Goal: Task Accomplishment & Management: Complete application form

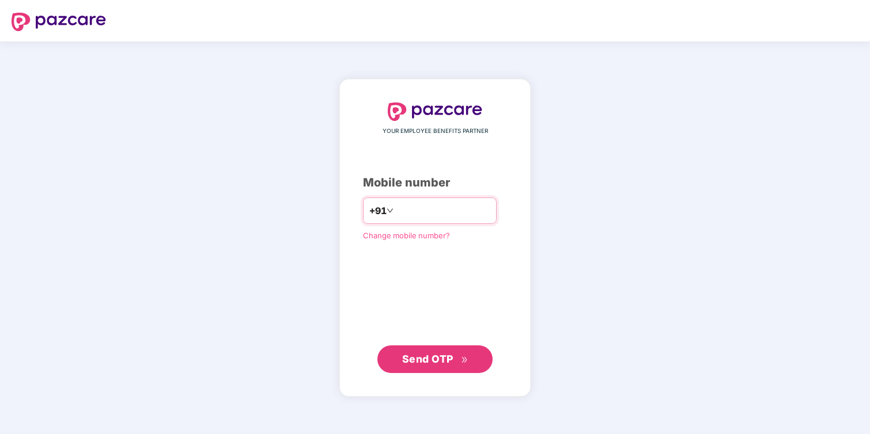
click at [432, 209] on input "number" at bounding box center [443, 211] width 94 height 18
type input "**********"
click at [448, 358] on span "Send OTP" at bounding box center [427, 359] width 51 height 12
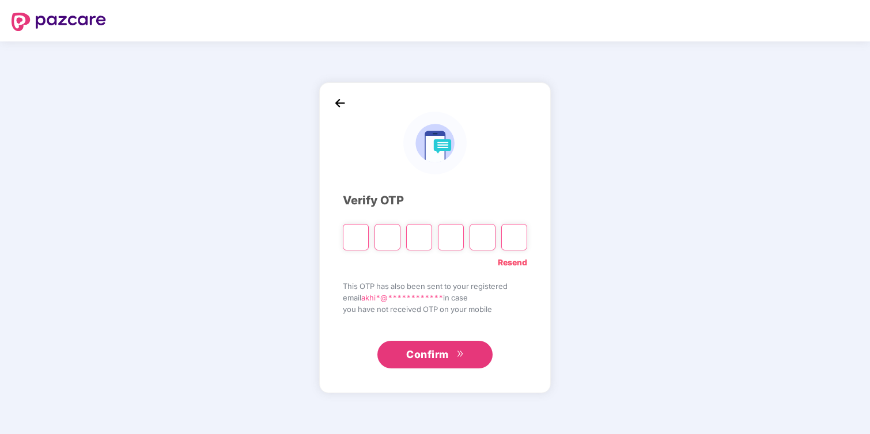
type input "*"
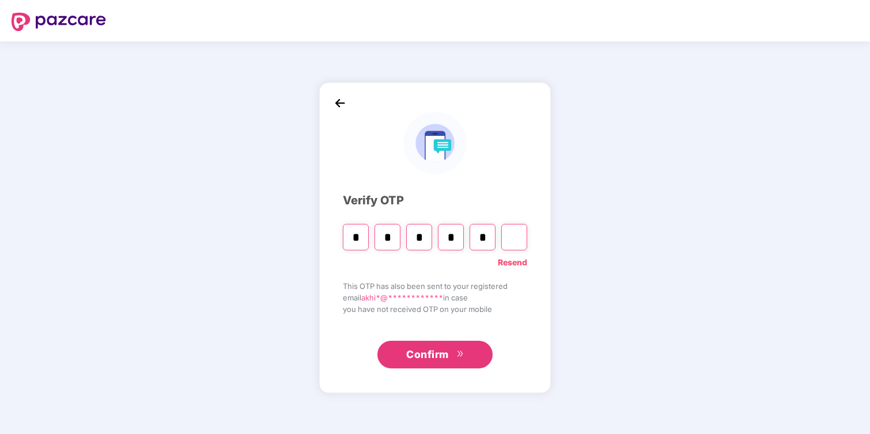
type input "*"
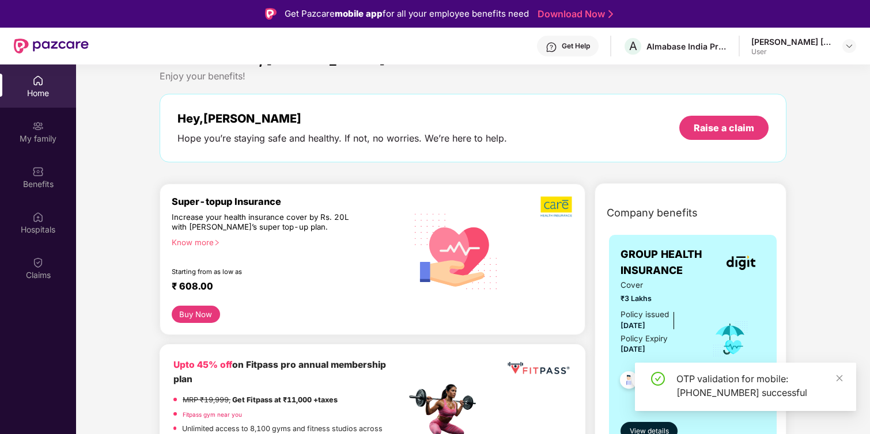
scroll to position [26, 0]
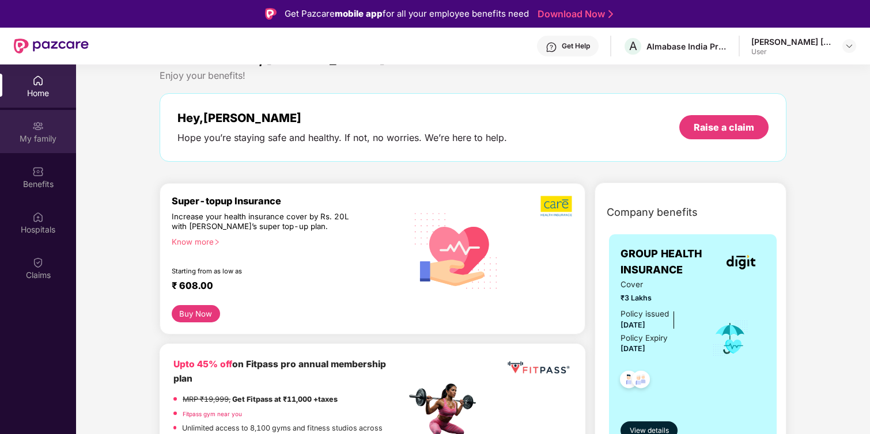
click at [48, 138] on div "My family" at bounding box center [38, 139] width 76 height 12
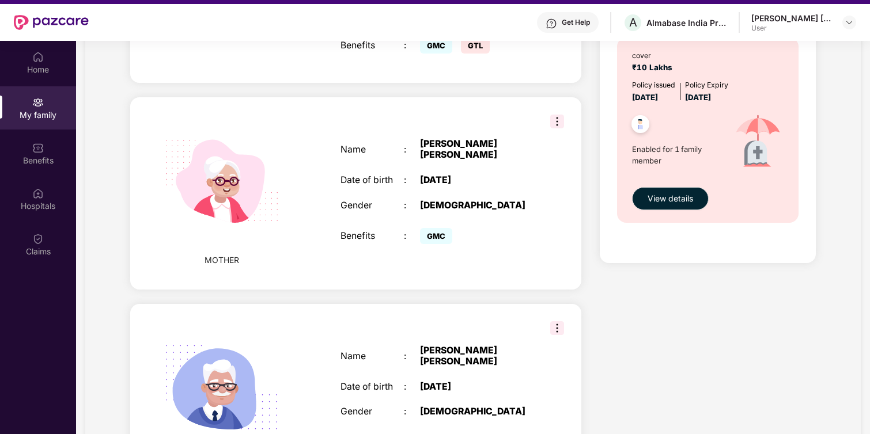
scroll to position [455, 0]
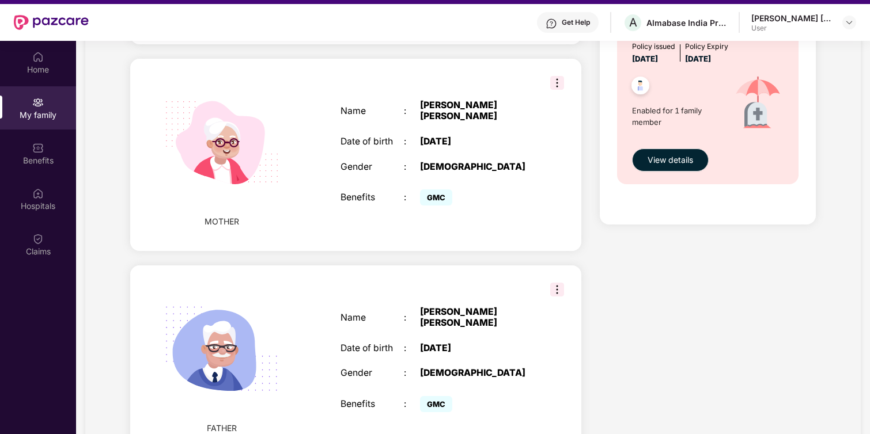
click at [559, 283] on img at bounding box center [557, 290] width 14 height 14
click at [444, 320] on div "Name : [PERSON_NAME] [PERSON_NAME] Date of birth : [DEMOGRAPHIC_DATA] Gender : …" at bounding box center [436, 362] width 214 height 138
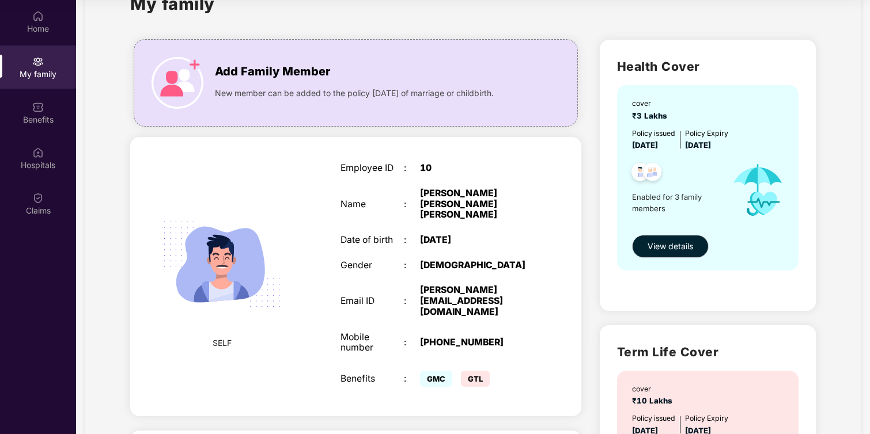
scroll to position [30, 0]
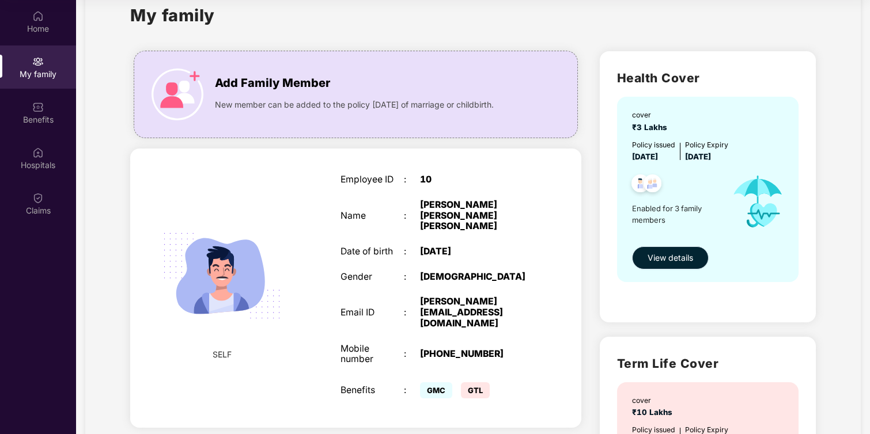
click at [667, 255] on span "View details" at bounding box center [671, 258] width 46 height 13
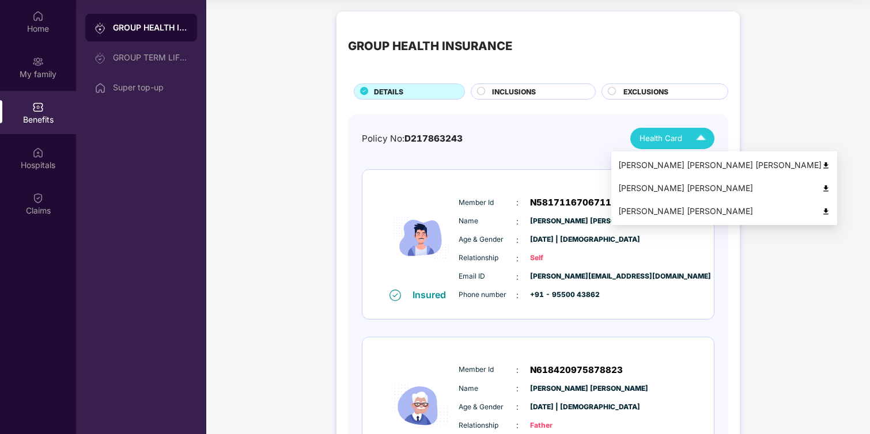
click at [663, 135] on span "Health Card" at bounding box center [660, 139] width 43 height 12
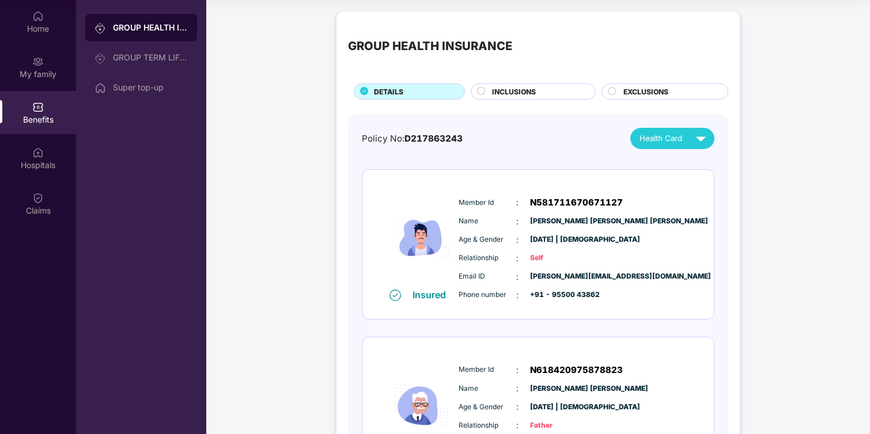
click at [458, 172] on div "Insured Member Id : N581711670671127 Name : [PERSON_NAME] [PERSON_NAME] [PERSON…" at bounding box center [537, 244] width 351 height 149
click at [170, 92] on div "Super top-up" at bounding box center [150, 87] width 75 height 9
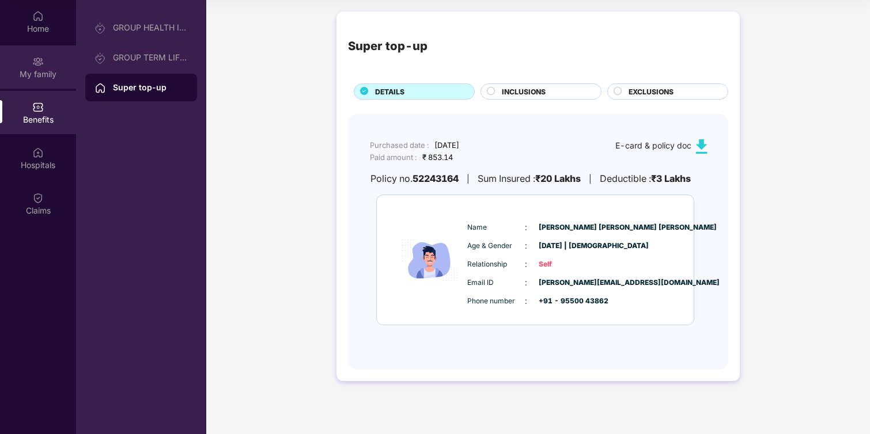
click at [33, 81] on div "My family" at bounding box center [38, 67] width 76 height 43
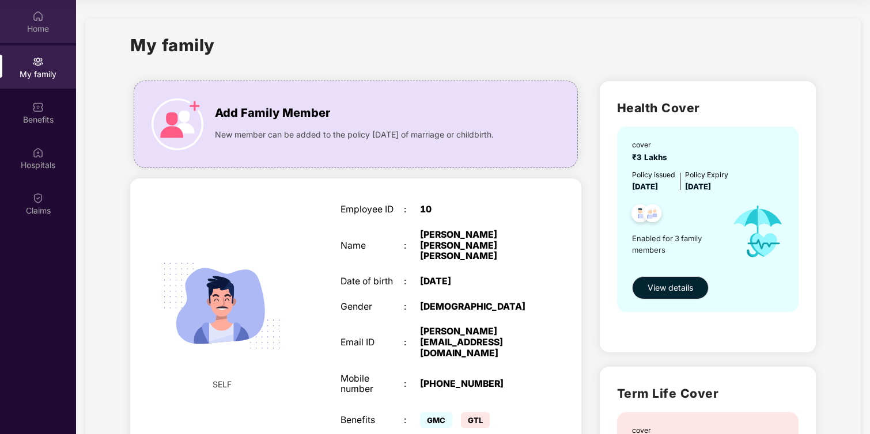
click at [35, 21] on img at bounding box center [38, 16] width 12 height 12
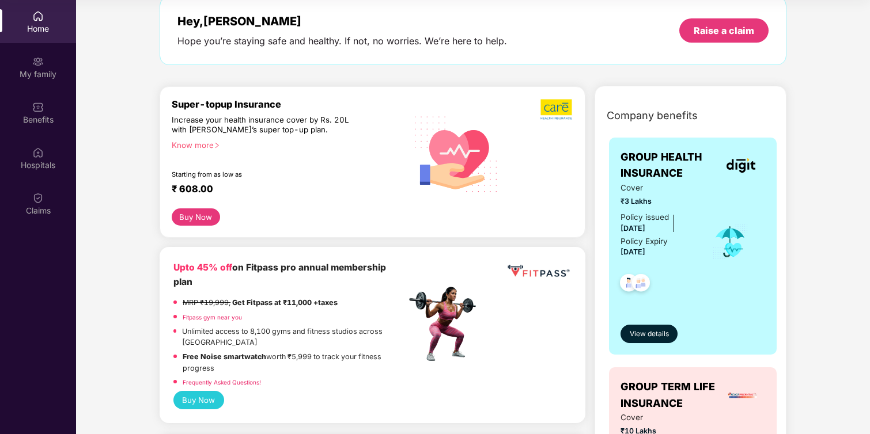
scroll to position [67, 0]
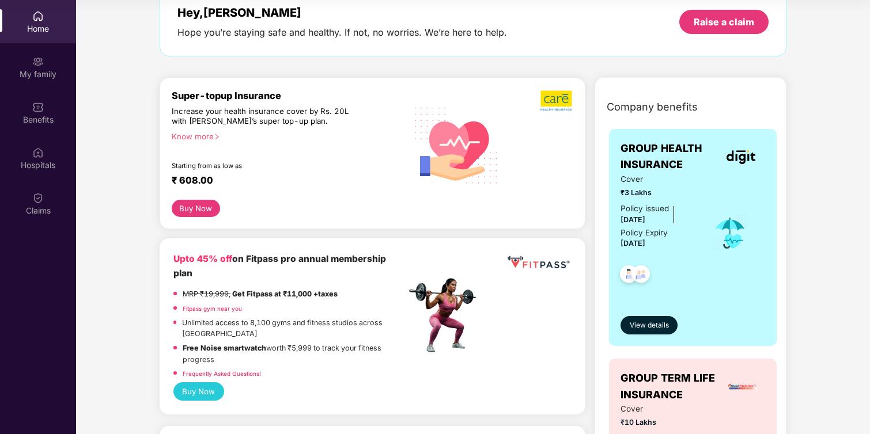
click at [190, 210] on button "Buy Now" at bounding box center [196, 208] width 48 height 17
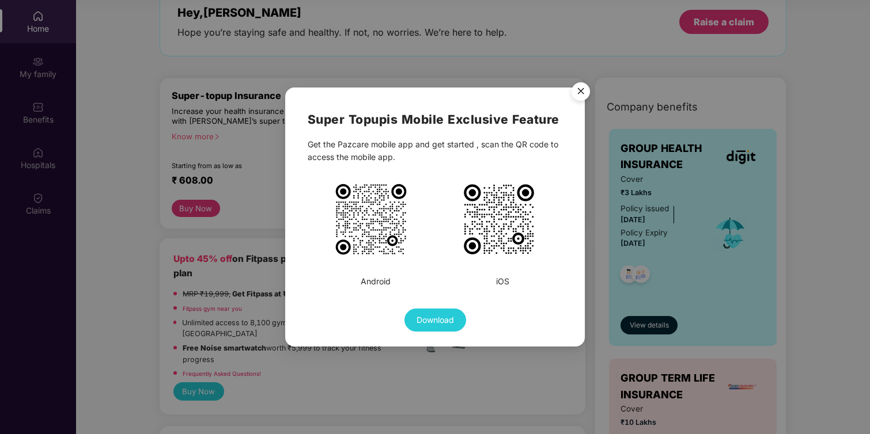
click at [578, 94] on img "Close" at bounding box center [581, 93] width 32 height 32
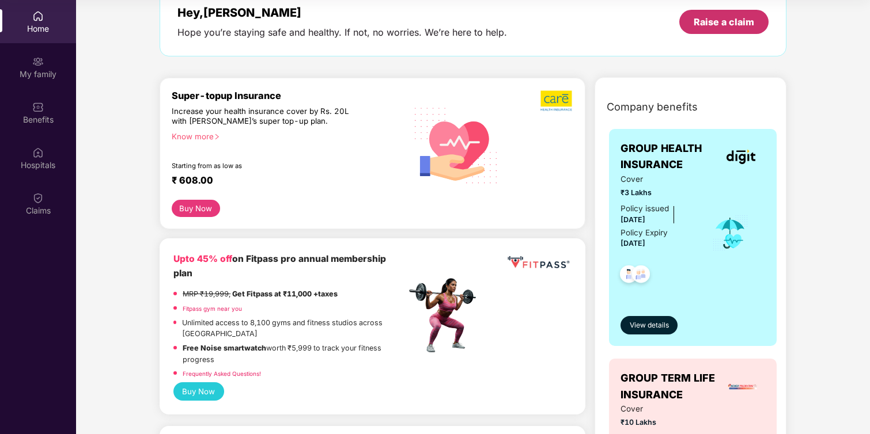
click at [711, 17] on div "Raise a claim" at bounding box center [724, 22] width 60 height 13
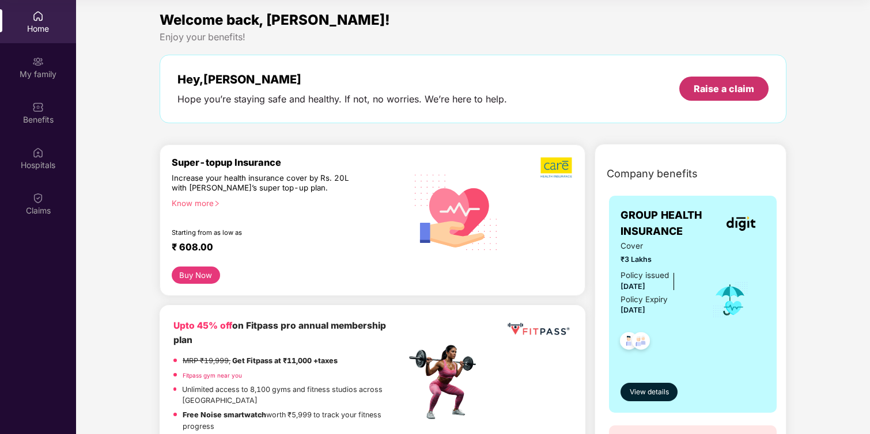
scroll to position [28, 0]
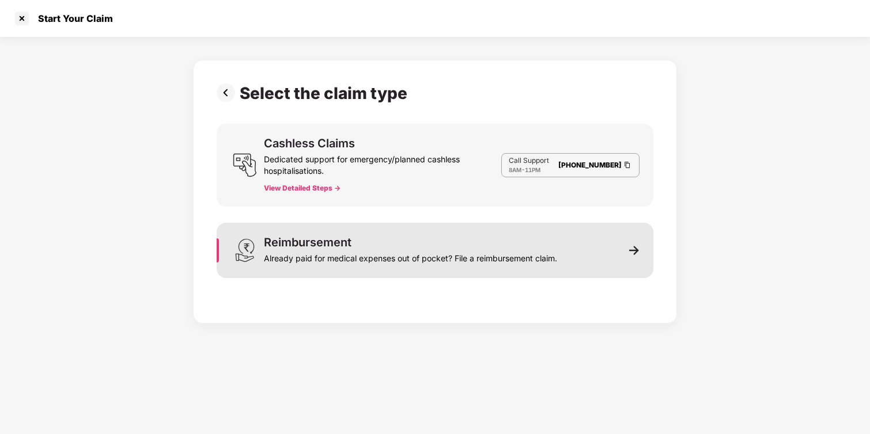
click at [557, 250] on div "Already paid for medical expenses out of pocket? File a reimbursement claim." at bounding box center [410, 256] width 293 height 16
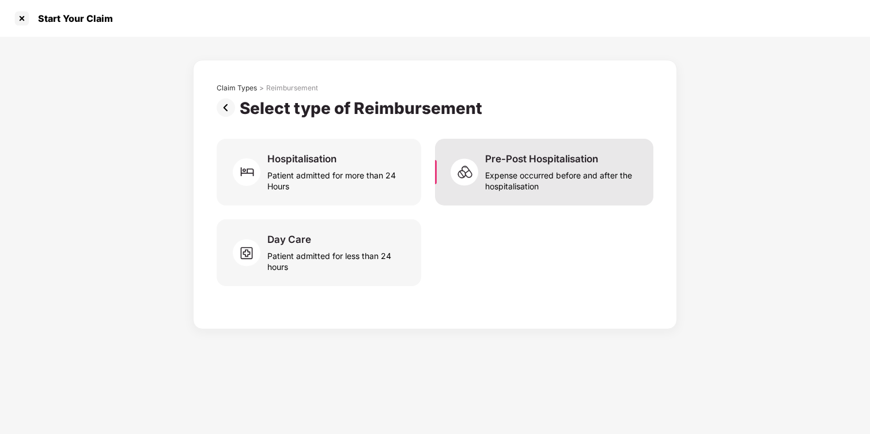
click at [534, 186] on div "Expense occurred before and after the hospitalisation" at bounding box center [562, 178] width 154 height 27
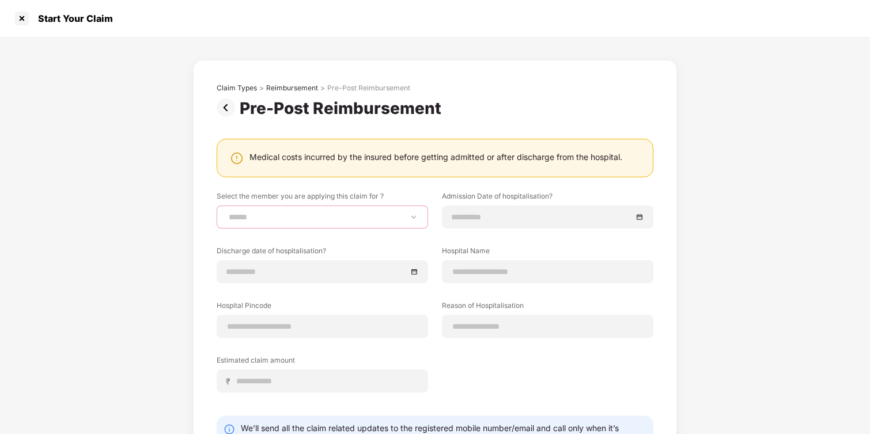
click at [330, 218] on select "**********" at bounding box center [322, 217] width 192 height 9
select select "**********"
click at [226, 213] on select "**********" at bounding box center [322, 217] width 192 height 9
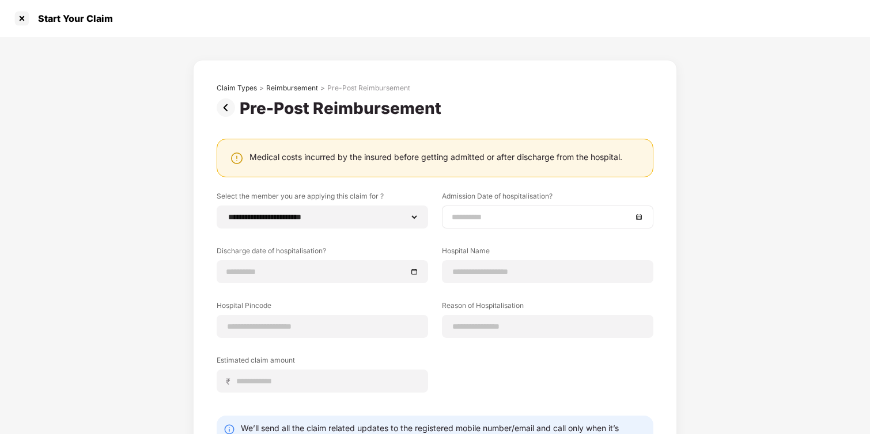
click at [502, 219] on input at bounding box center [542, 217] width 180 height 13
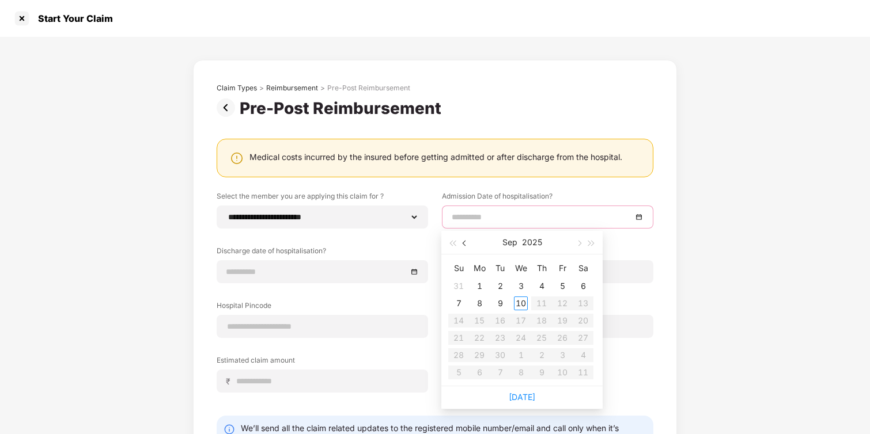
click at [464, 244] on span "button" at bounding box center [466, 244] width 6 height 6
type input "**********"
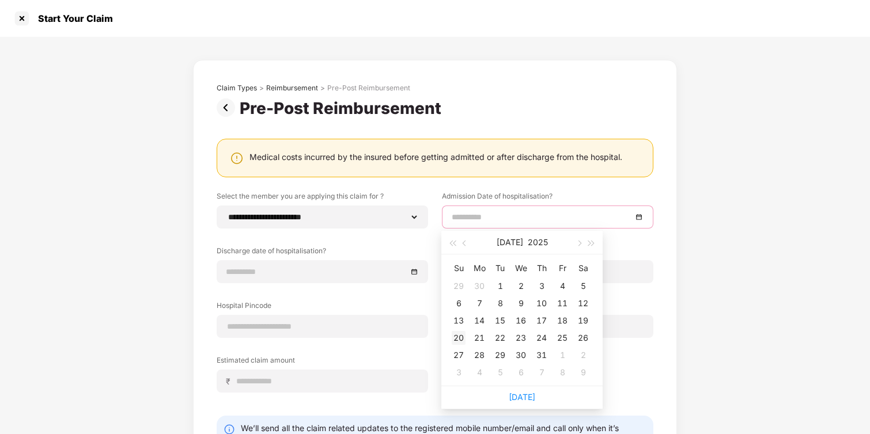
click at [460, 342] on div "20" at bounding box center [459, 338] width 14 height 14
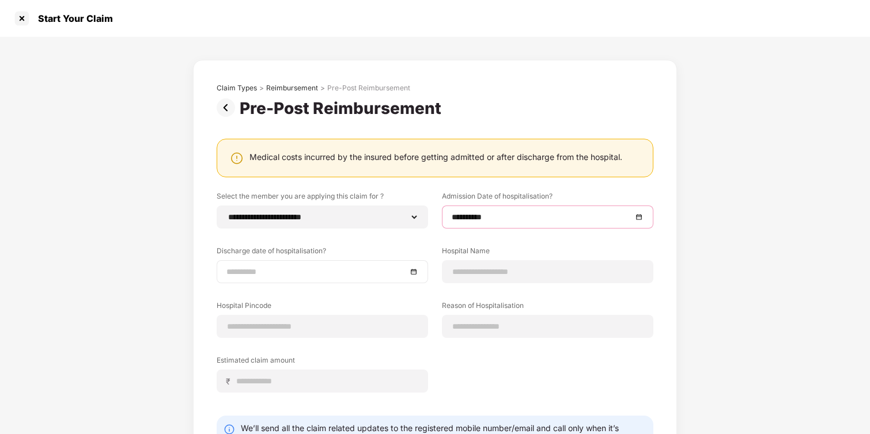
click at [301, 277] on input at bounding box center [316, 272] width 180 height 13
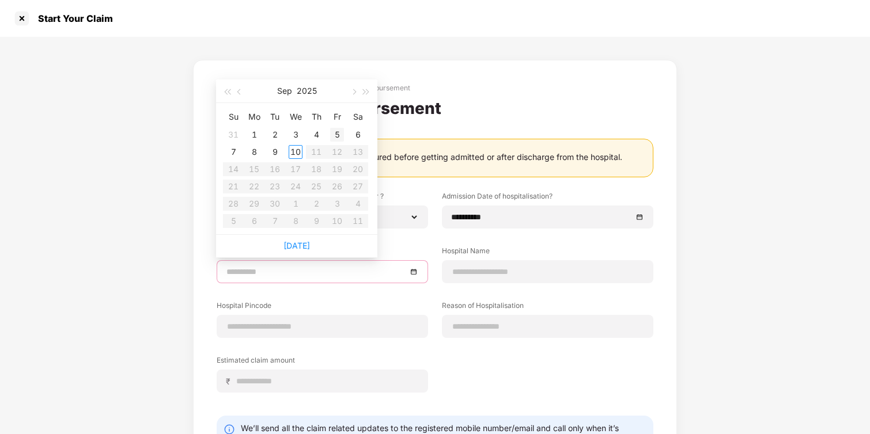
type input "**********"
click at [241, 93] on button "button" at bounding box center [239, 91] width 13 height 23
type input "**********"
click at [256, 208] on div "28" at bounding box center [254, 204] width 14 height 14
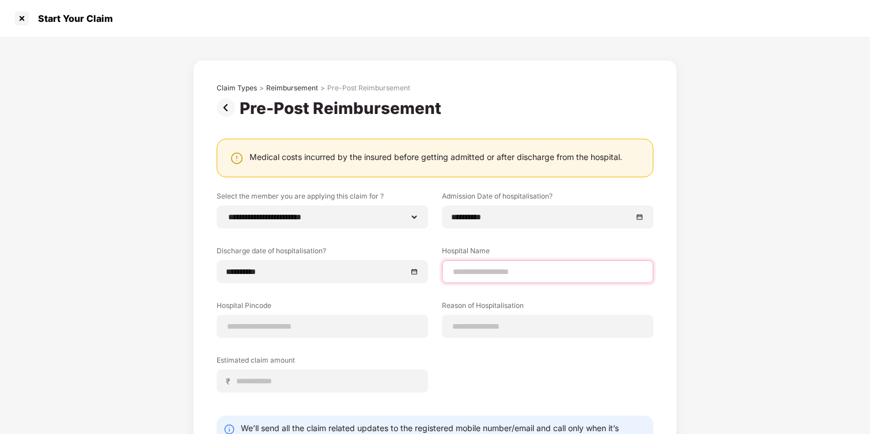
click at [499, 271] on input at bounding box center [548, 272] width 192 height 12
click at [477, 271] on input "**********" at bounding box center [548, 272] width 192 height 12
type input "**********"
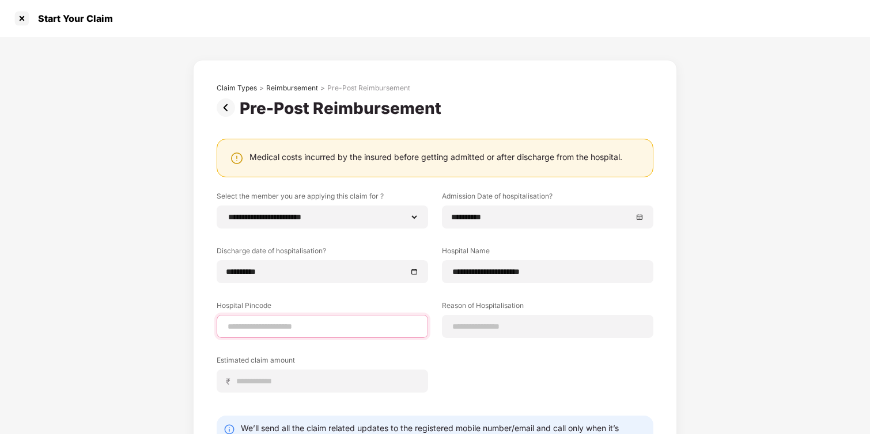
click at [406, 326] on input at bounding box center [322, 327] width 192 height 12
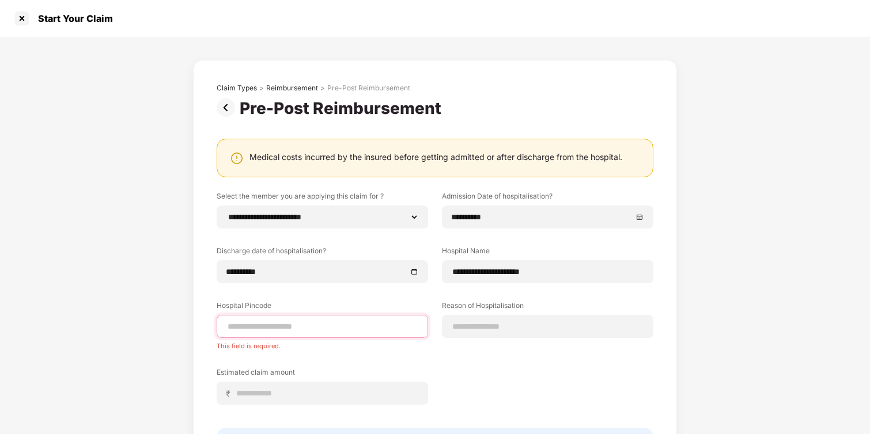
paste input "******"
type input "******"
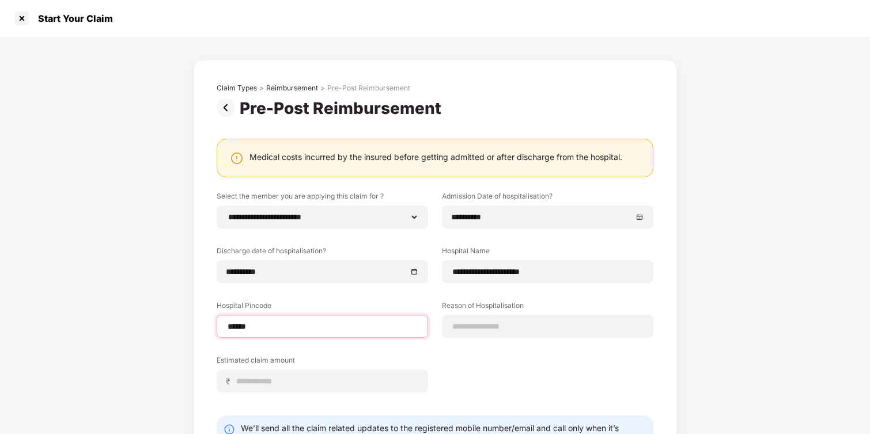
select select "*********"
select select "******"
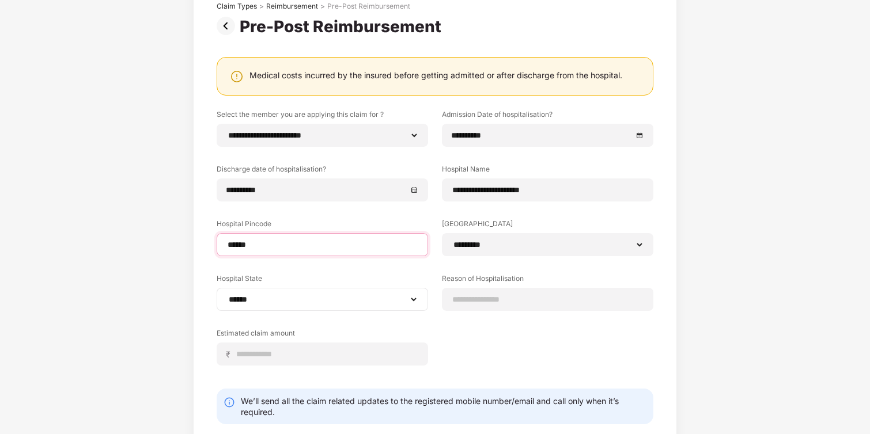
scroll to position [113, 0]
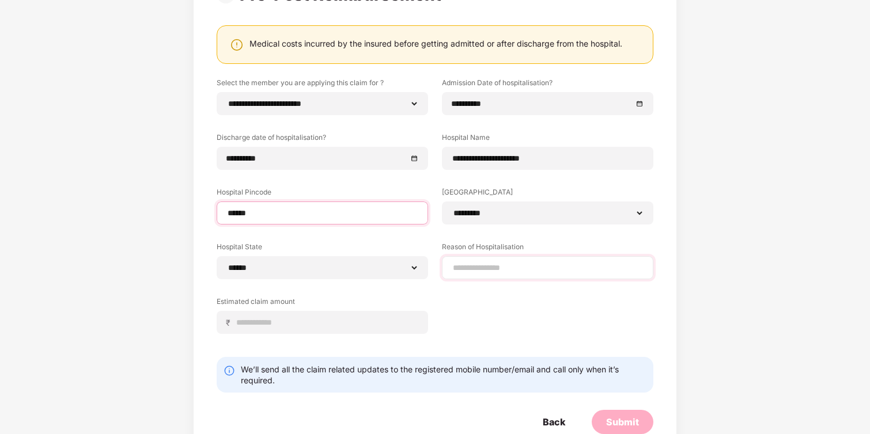
type input "******"
click at [514, 272] on input at bounding box center [548, 268] width 192 height 12
type input "**********"
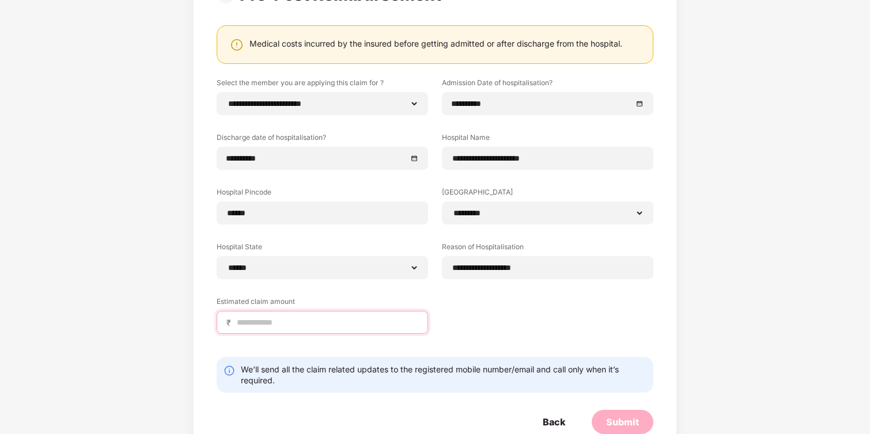
click at [351, 325] on input at bounding box center [327, 323] width 183 height 12
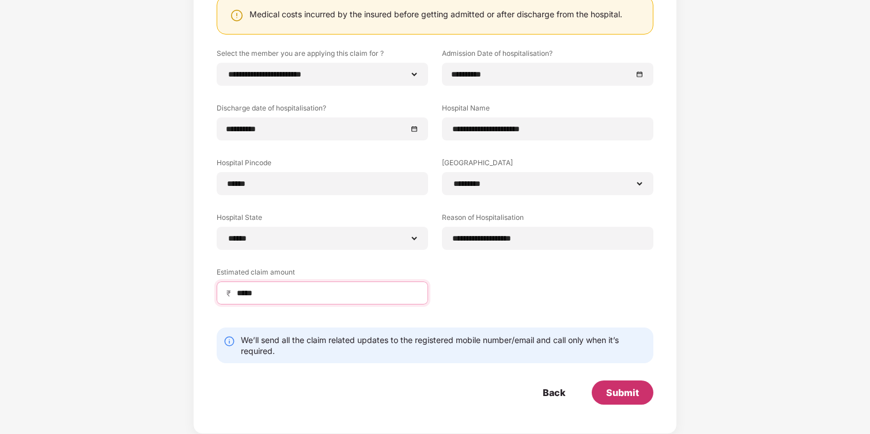
type input "*****"
click at [622, 395] on div "Submit" at bounding box center [622, 393] width 33 height 13
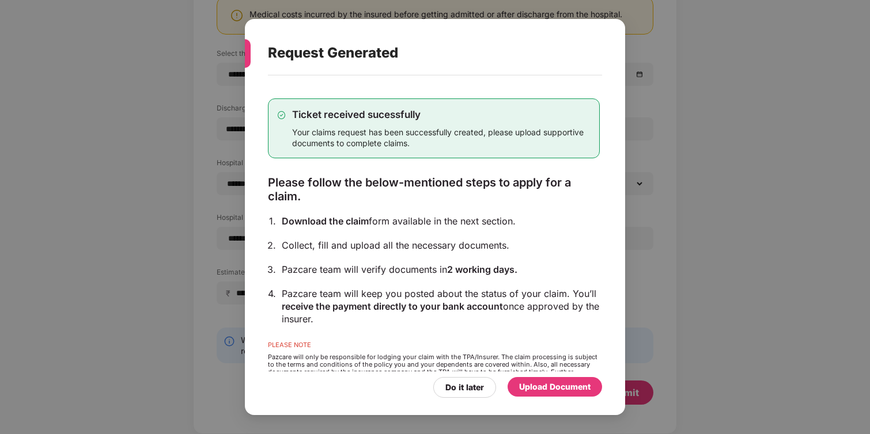
click at [562, 385] on div "Upload Document" at bounding box center [554, 387] width 71 height 13
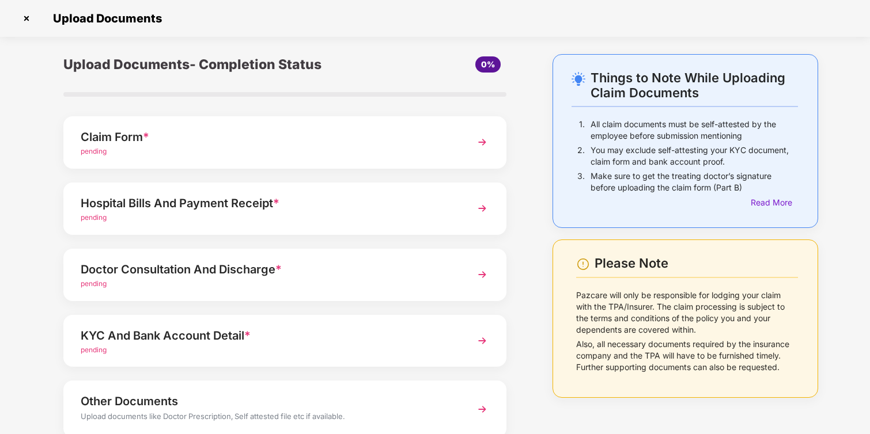
click at [371, 143] on div "Claim Form *" at bounding box center [268, 137] width 374 height 18
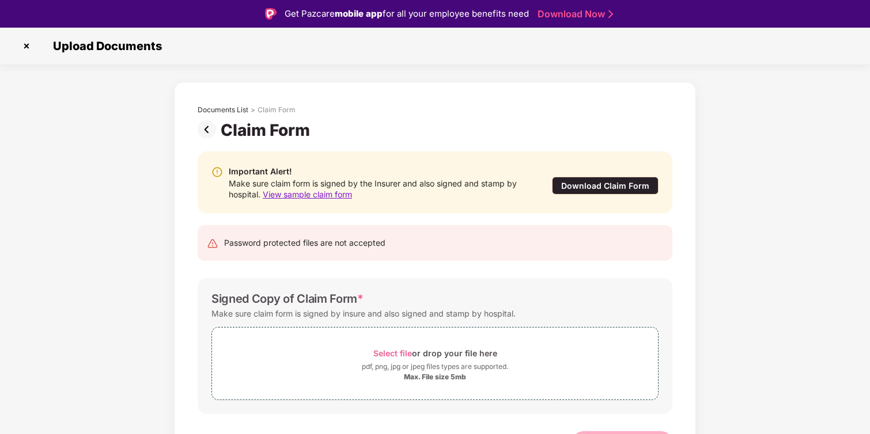
click at [610, 180] on div "Download Claim Form" at bounding box center [605, 186] width 107 height 18
click at [332, 196] on span "View sample claim form" at bounding box center [307, 195] width 89 height 10
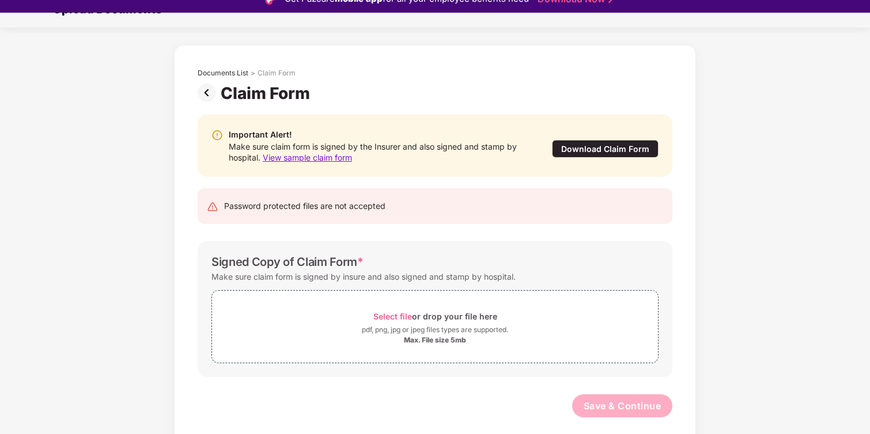
scroll to position [28, 0]
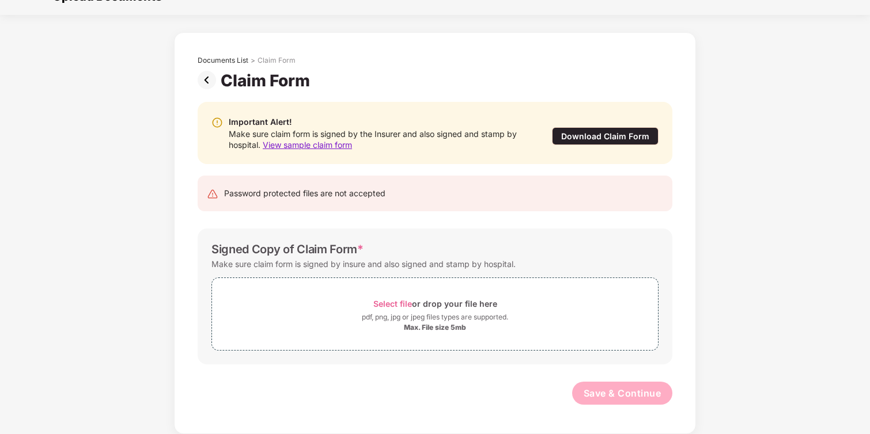
click at [200, 77] on img at bounding box center [209, 80] width 23 height 18
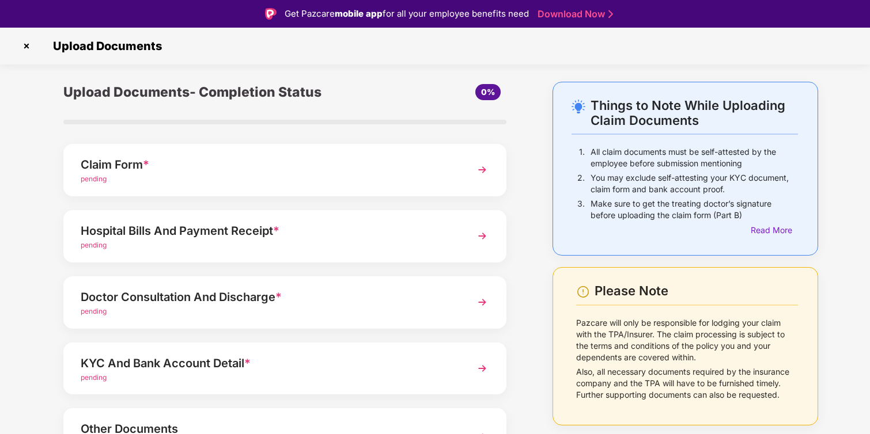
click at [321, 243] on div "pending" at bounding box center [268, 245] width 374 height 11
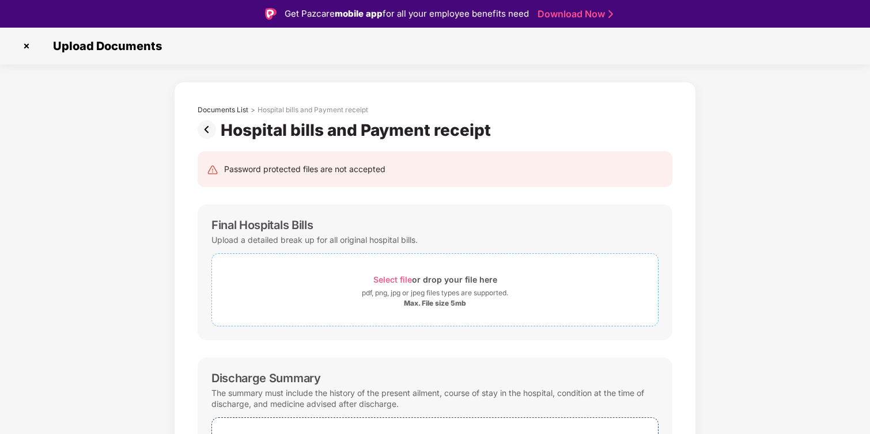
click at [389, 277] on span "Select file" at bounding box center [392, 280] width 39 height 10
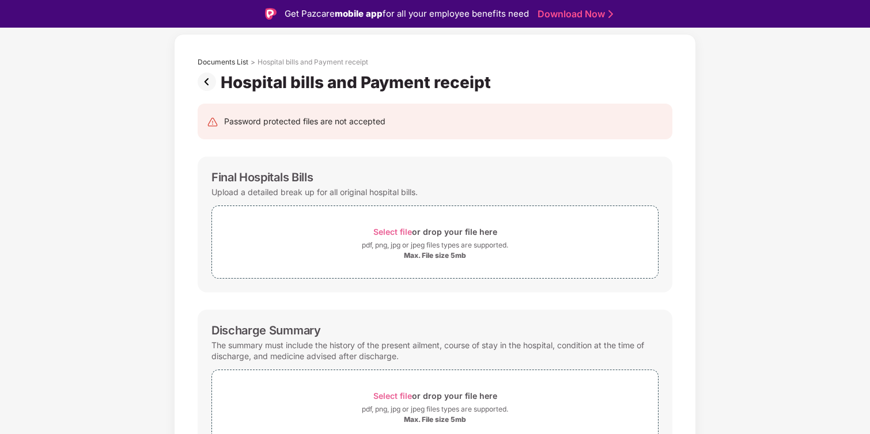
scroll to position [54, 0]
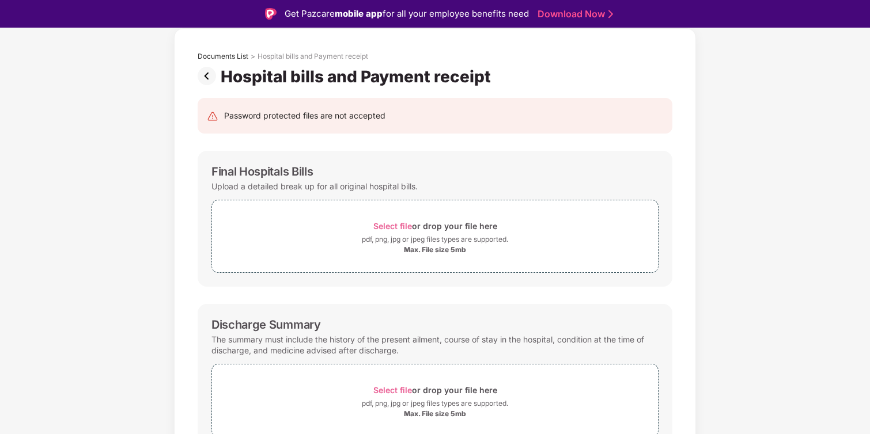
click at [206, 77] on img at bounding box center [209, 76] width 23 height 18
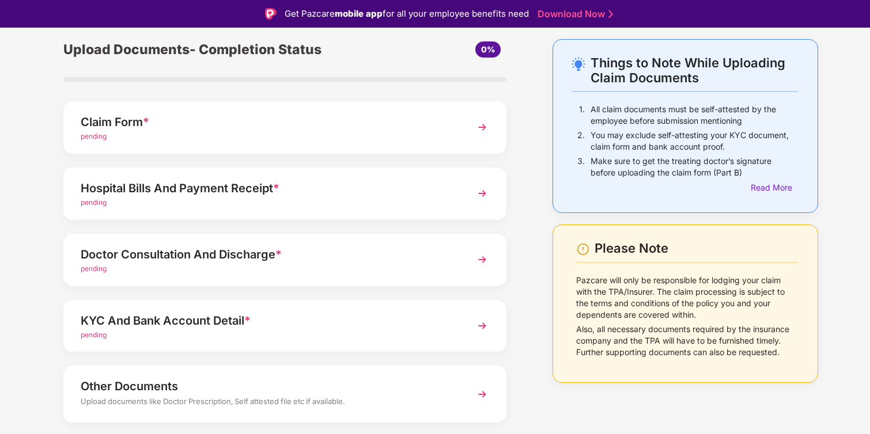
scroll to position [43, 0]
click at [323, 259] on div "Doctor Consultation And Discharge *" at bounding box center [268, 254] width 374 height 18
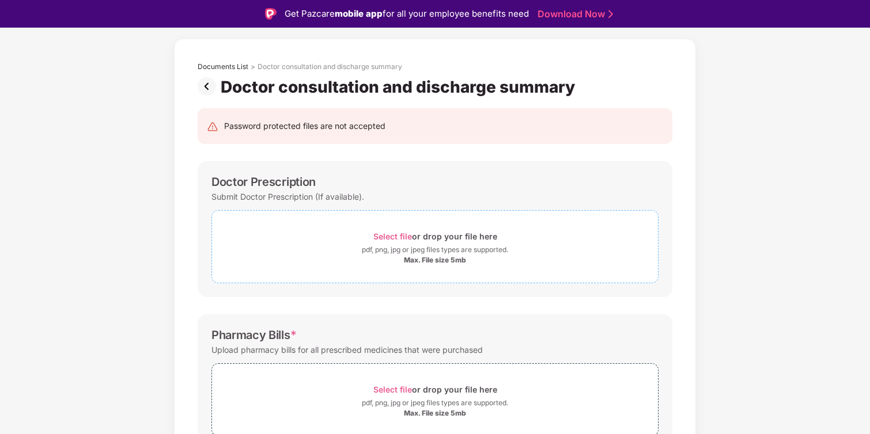
click at [398, 236] on span "Select file" at bounding box center [392, 237] width 39 height 10
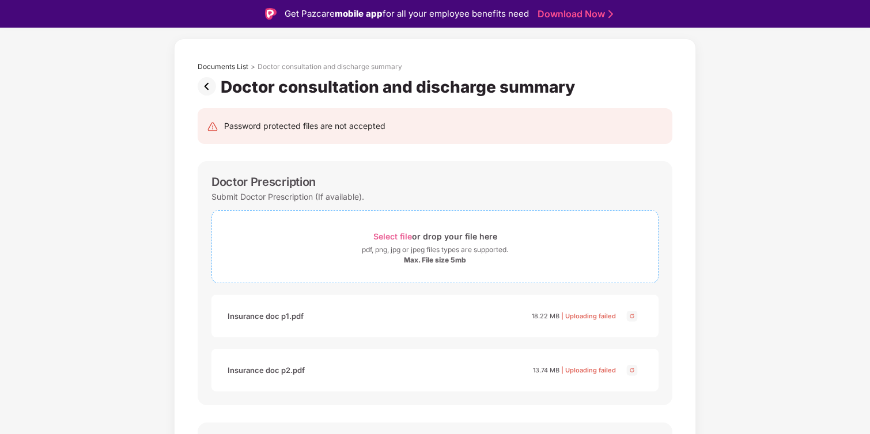
click at [396, 239] on span "Select file" at bounding box center [392, 237] width 39 height 10
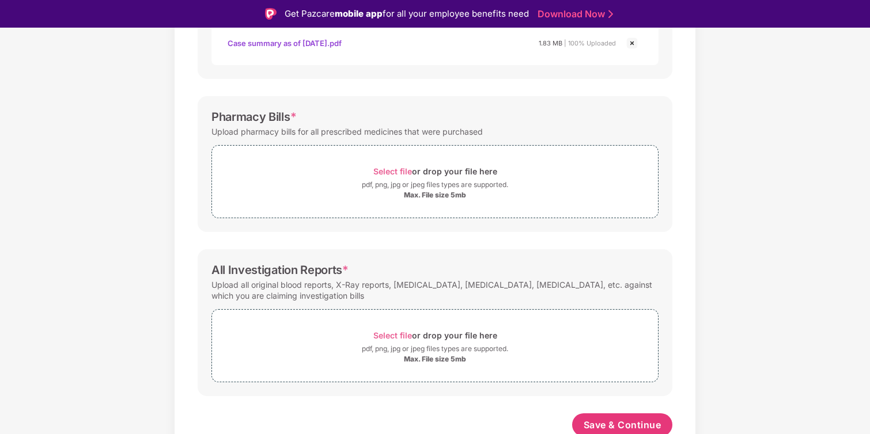
scroll to position [320, 0]
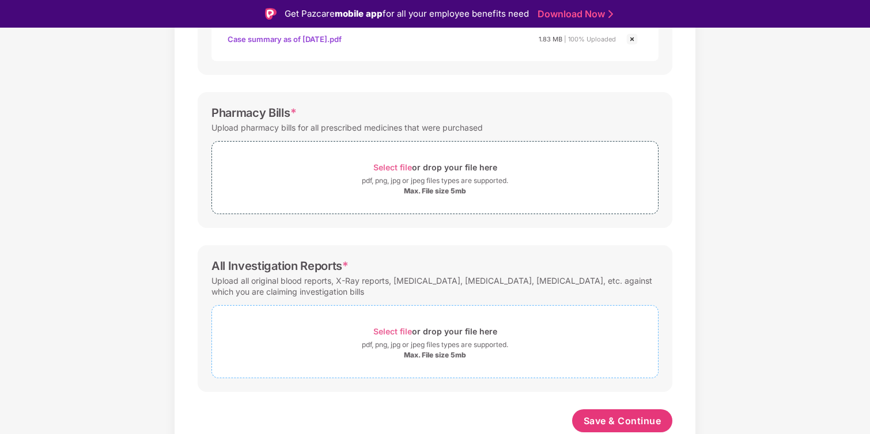
click at [390, 325] on div "Select file or drop your file here" at bounding box center [435, 332] width 124 height 16
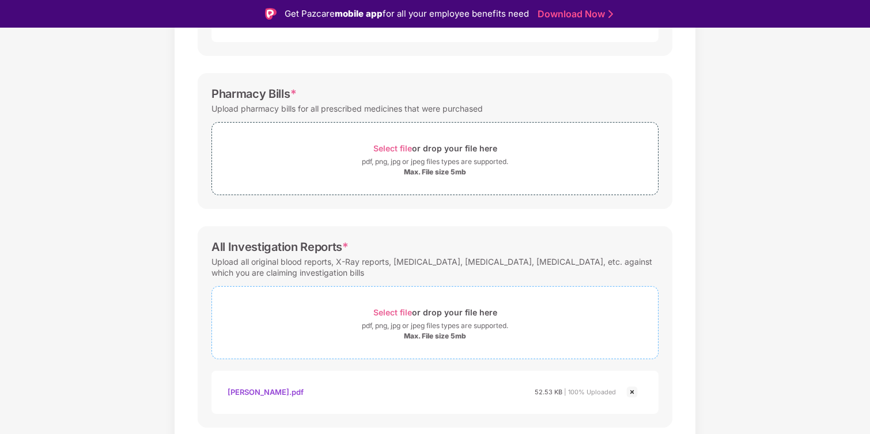
scroll to position [333, 0]
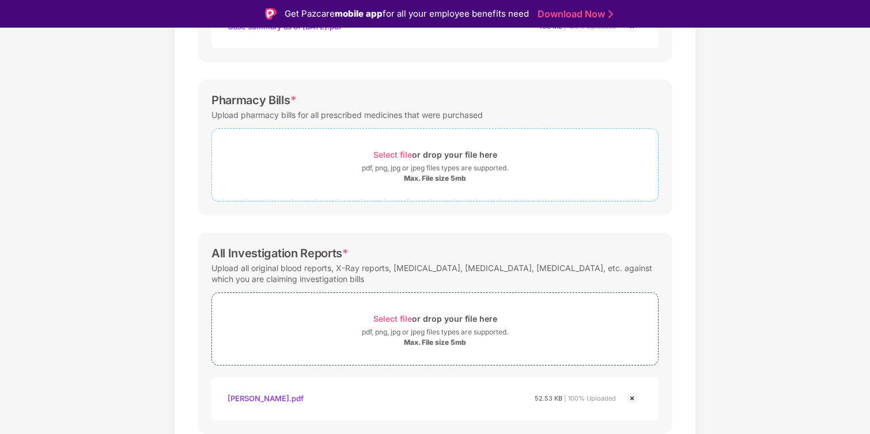
click at [410, 152] on span "Select file" at bounding box center [392, 155] width 39 height 10
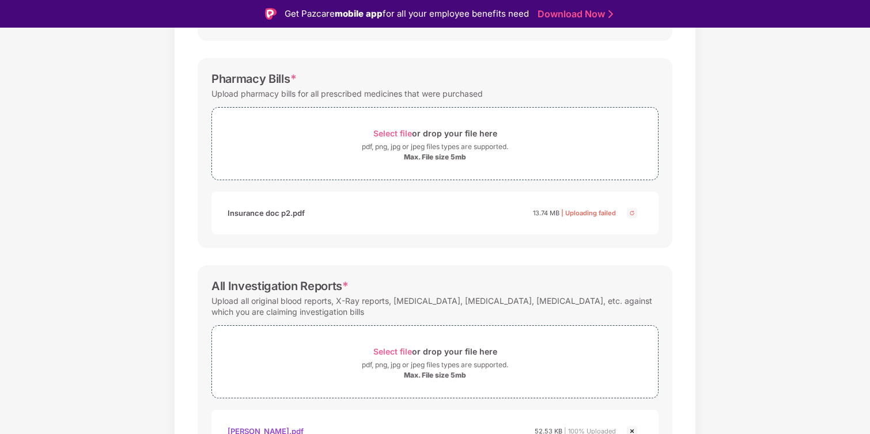
scroll to position [355, 0]
click at [639, 213] on div at bounding box center [634, 211] width 18 height 17
click at [634, 213] on img at bounding box center [632, 213] width 14 height 14
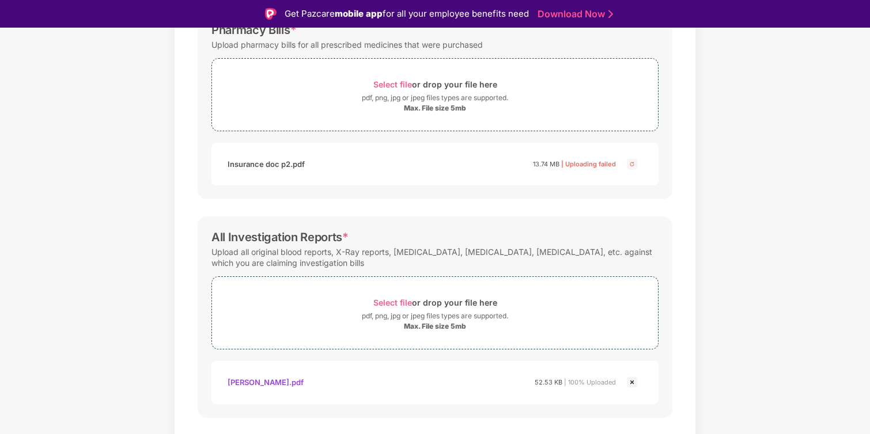
scroll to position [429, 0]
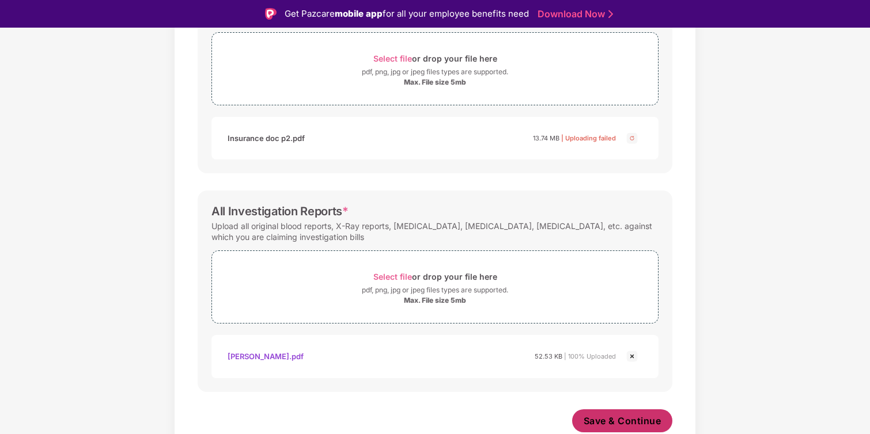
click at [608, 418] on span "Save & Continue" at bounding box center [623, 421] width 78 height 13
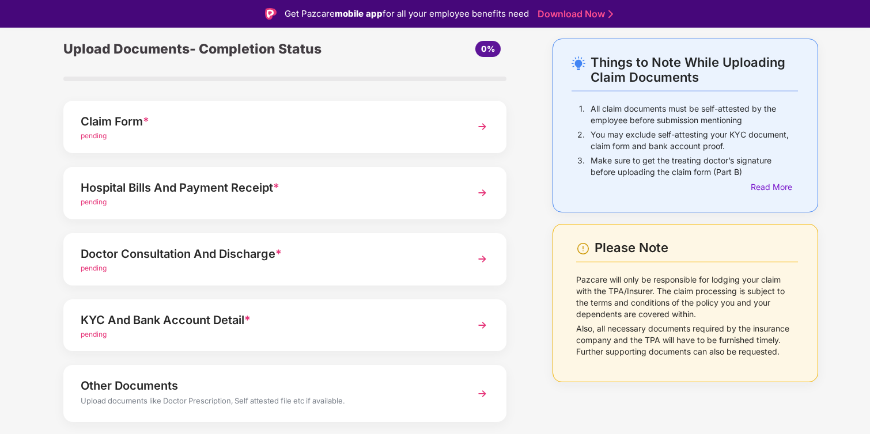
scroll to position [75, 0]
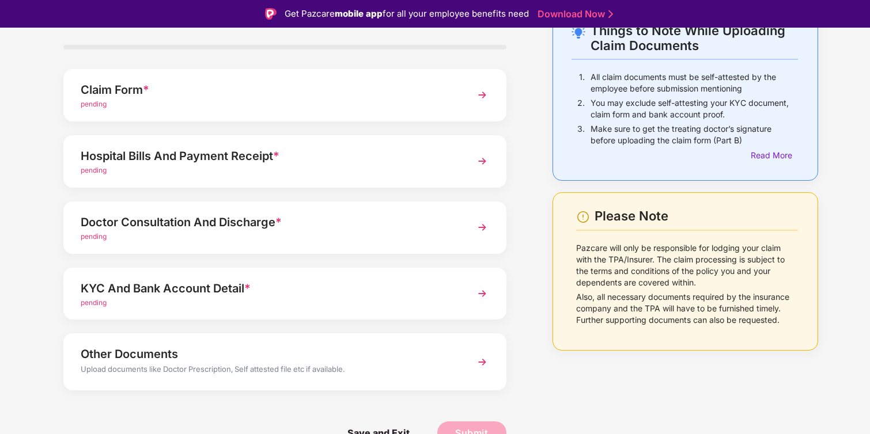
click at [306, 169] on div "pending" at bounding box center [268, 170] width 374 height 11
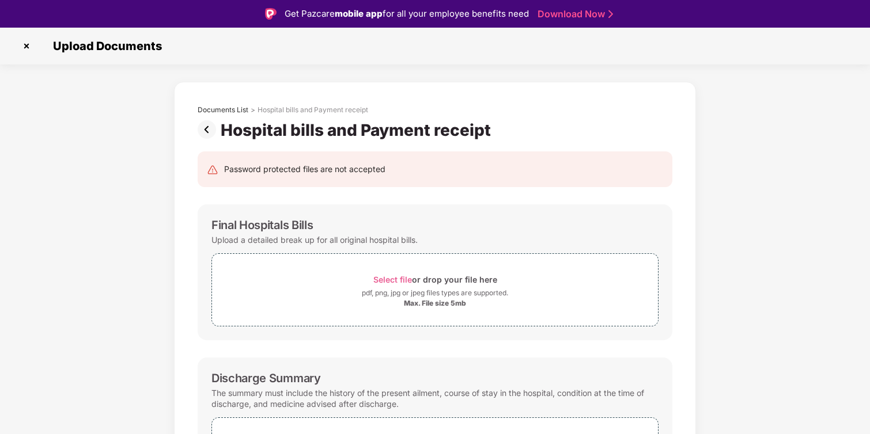
click at [207, 130] on img at bounding box center [209, 129] width 23 height 18
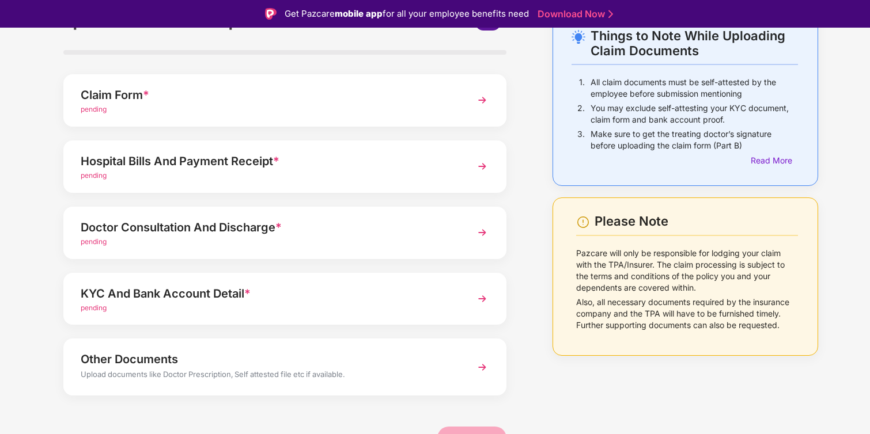
scroll to position [71, 0]
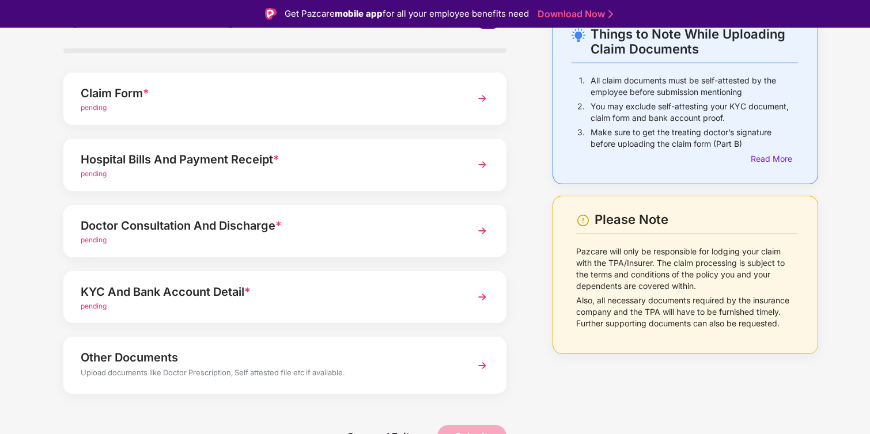
click at [244, 227] on div "Doctor Consultation And Discharge *" at bounding box center [268, 226] width 374 height 18
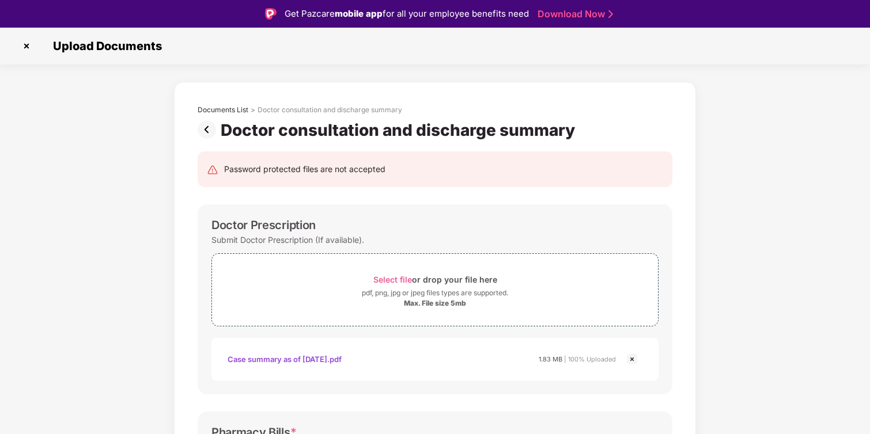
click at [33, 46] on img at bounding box center [26, 46] width 18 height 18
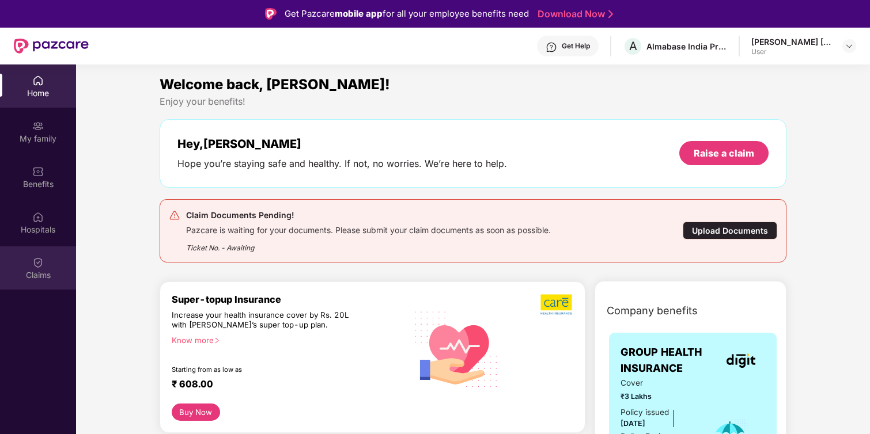
click at [43, 272] on div "Claims" at bounding box center [38, 276] width 76 height 12
